Goal: Information Seeking & Learning: Learn about a topic

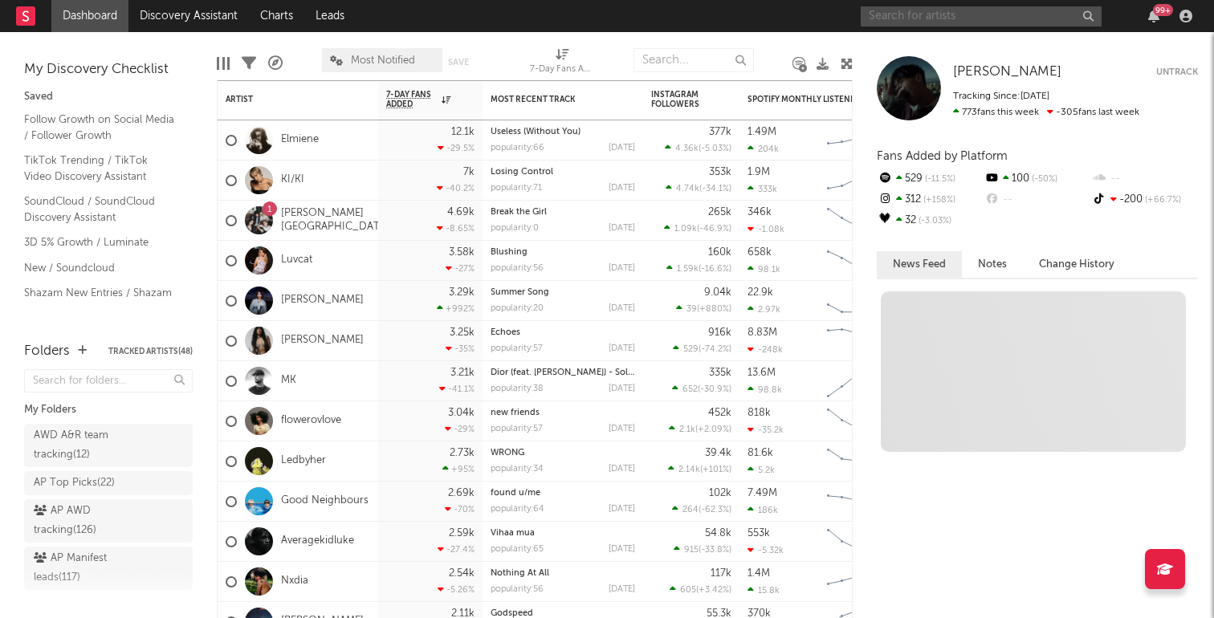
click at [992, 17] on input "text" at bounding box center [981, 16] width 241 height 20
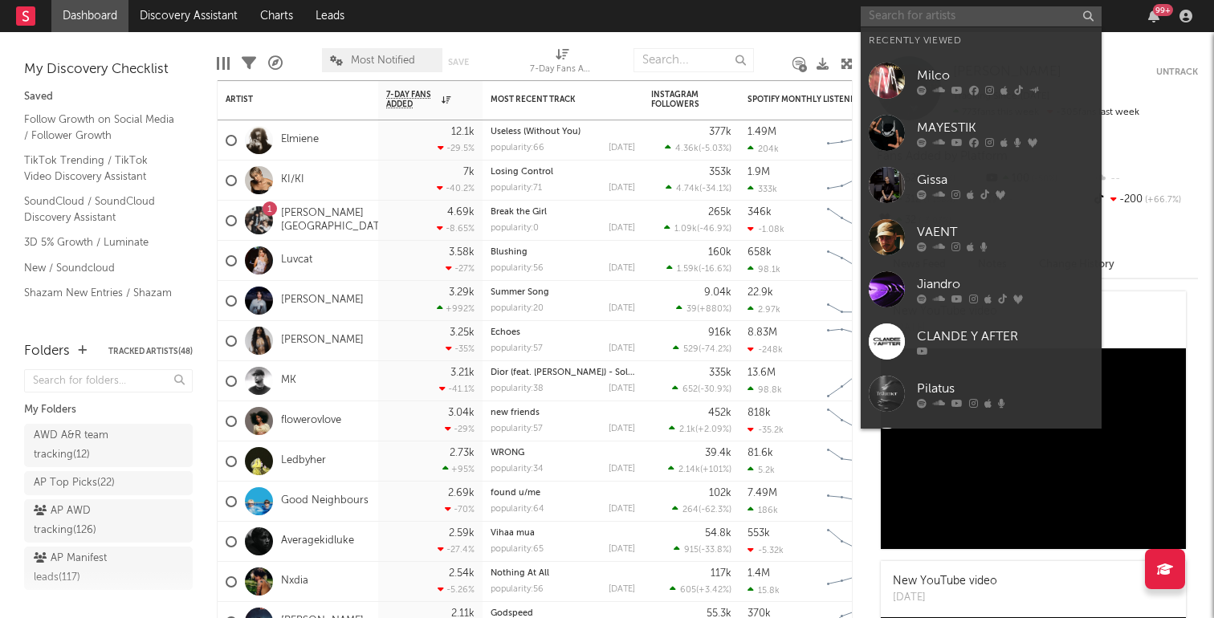
paste input "[URL][DOMAIN_NAME]"
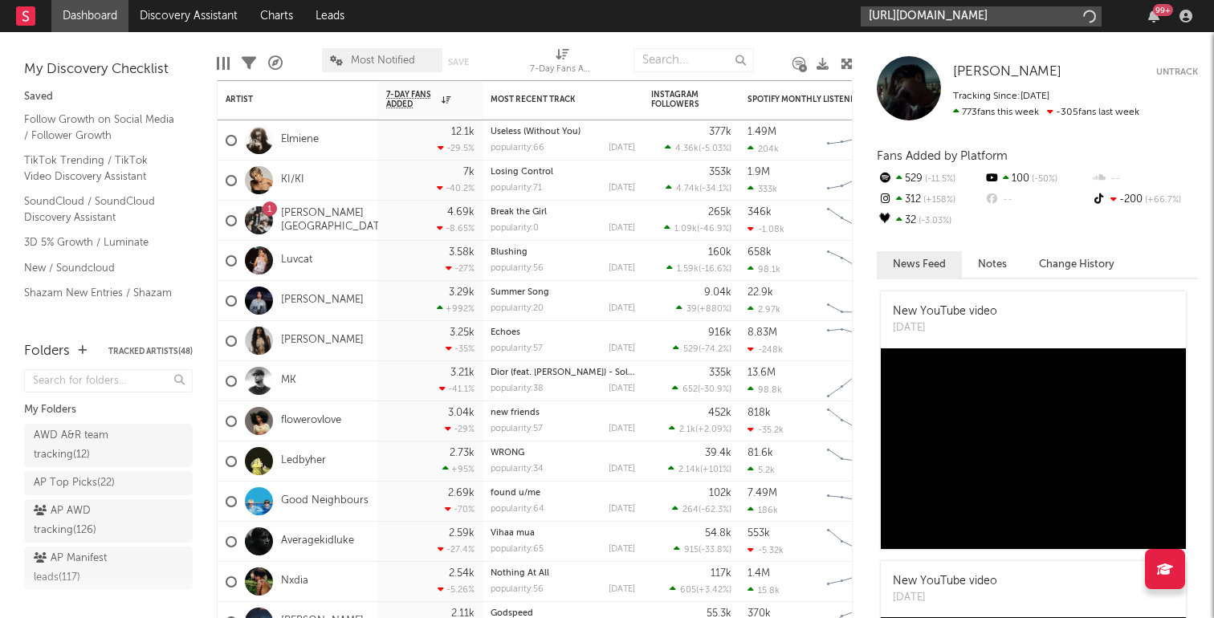
scroll to position [0, 230]
type input "[URL][DOMAIN_NAME]"
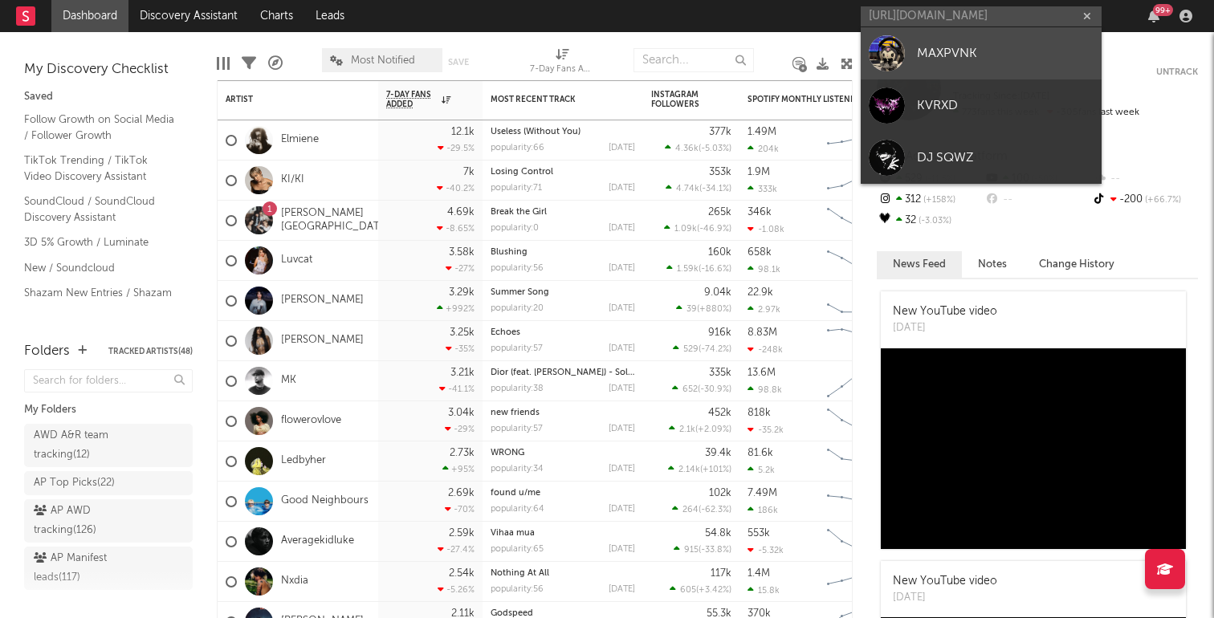
click at [972, 55] on div "MAXPVNK" at bounding box center [1005, 52] width 177 height 19
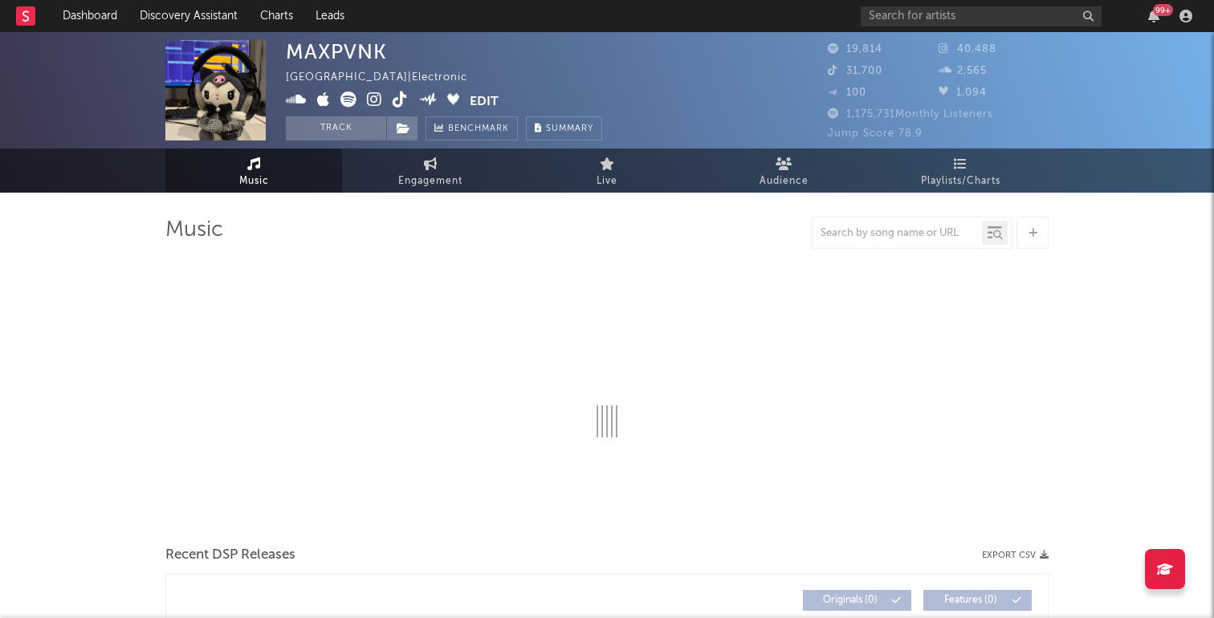
select select "6m"
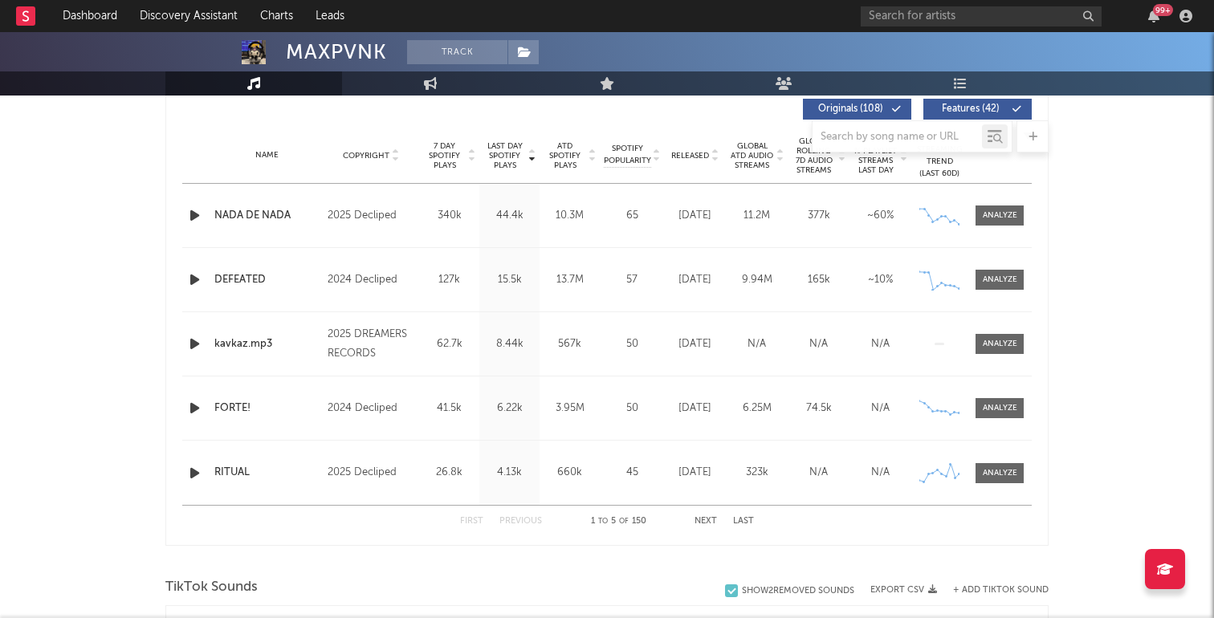
scroll to position [623, 0]
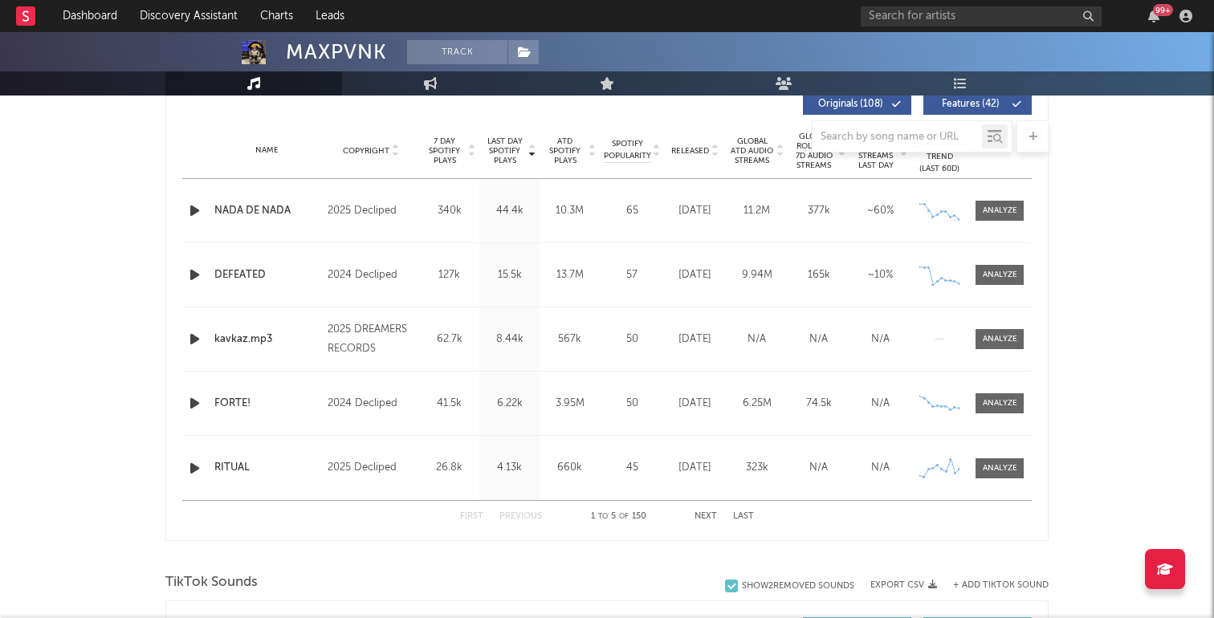
click at [707, 515] on button "Next" at bounding box center [705, 516] width 22 height 9
click at [703, 517] on button "Next" at bounding box center [705, 516] width 22 height 9
click at [701, 517] on button "Next" at bounding box center [705, 516] width 22 height 9
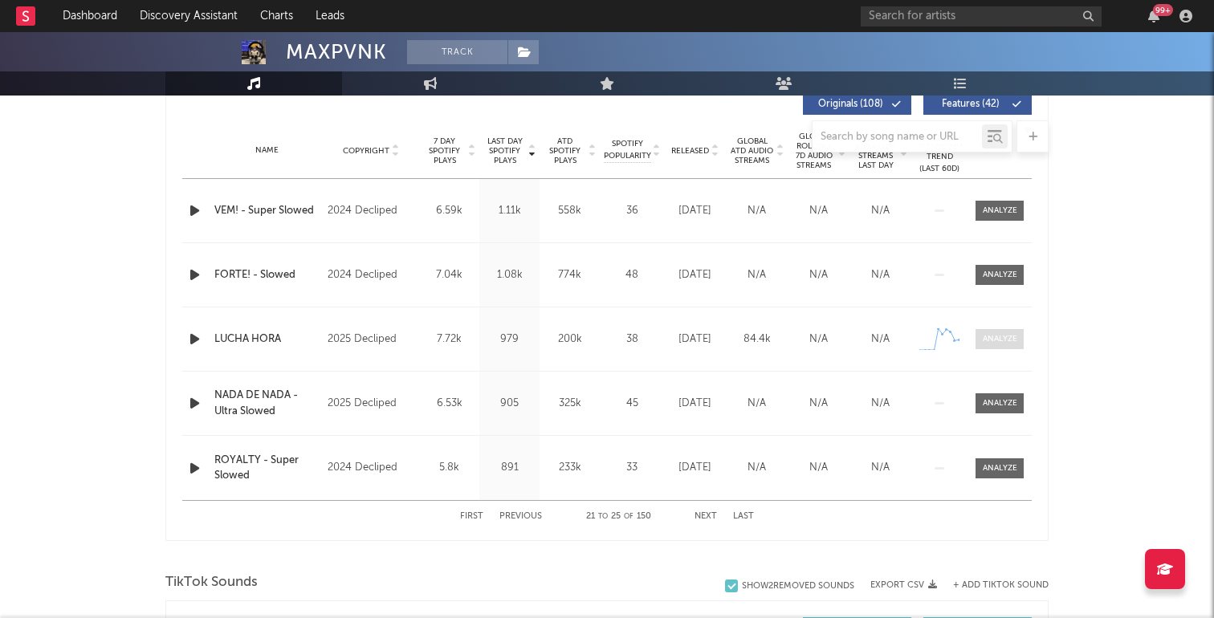
click at [1000, 340] on div at bounding box center [1000, 339] width 35 height 12
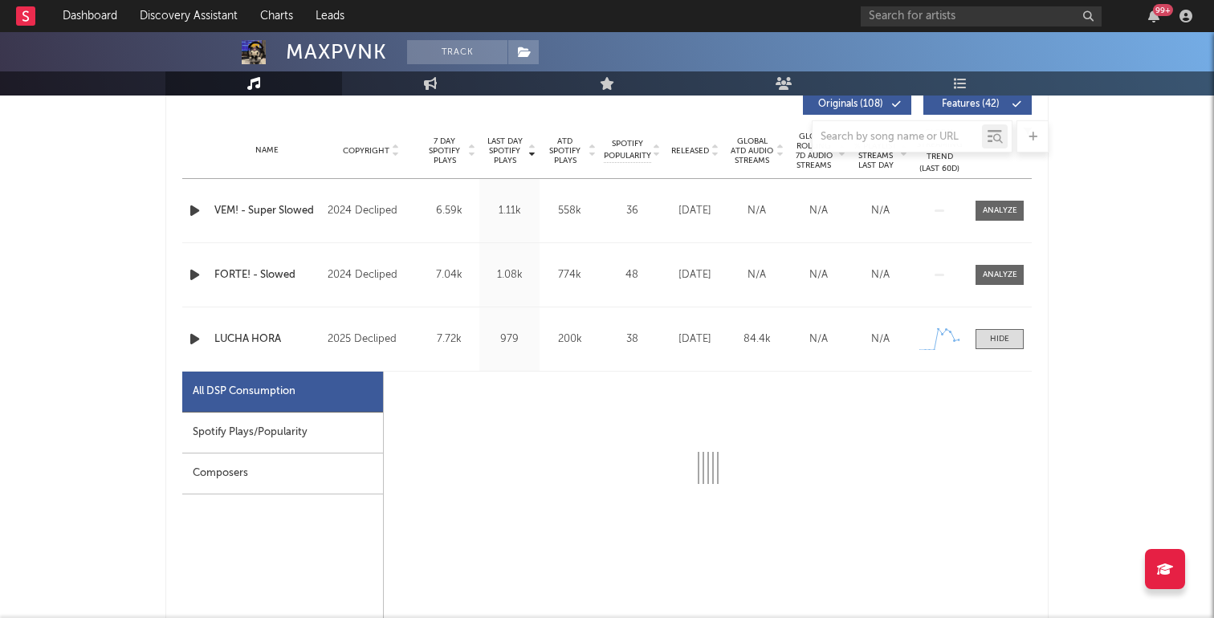
click at [312, 439] on div "Spotify Plays/Popularity" at bounding box center [282, 433] width 201 height 41
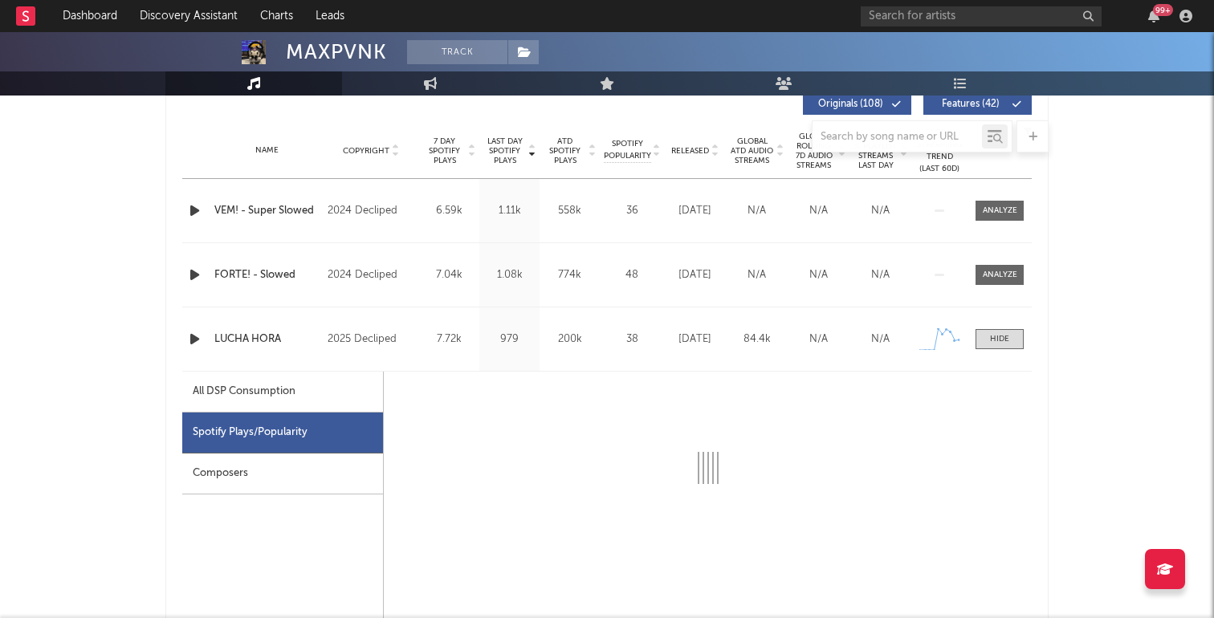
select select "1w"
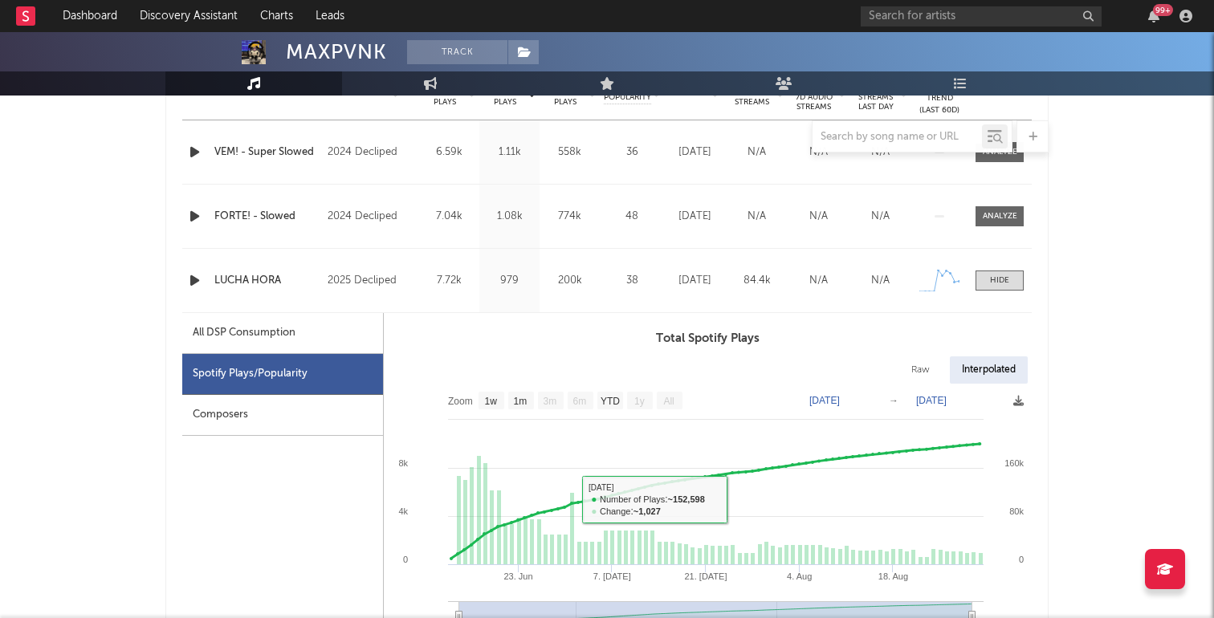
scroll to position [625, 0]
